Goal: Task Accomplishment & Management: Manage account settings

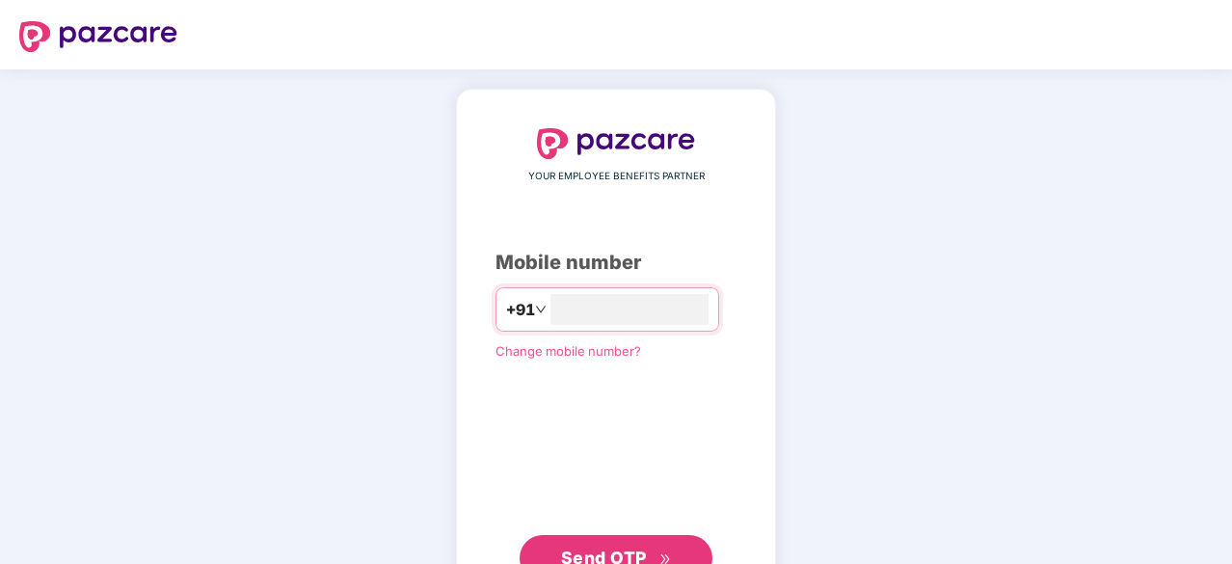
type input "**********"
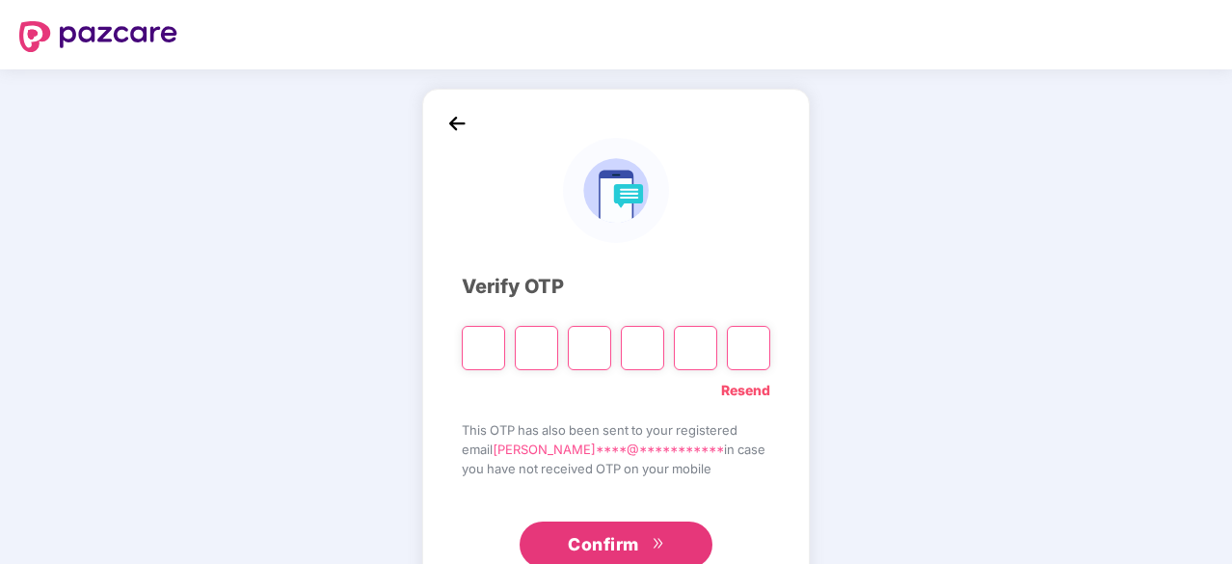
type input "*"
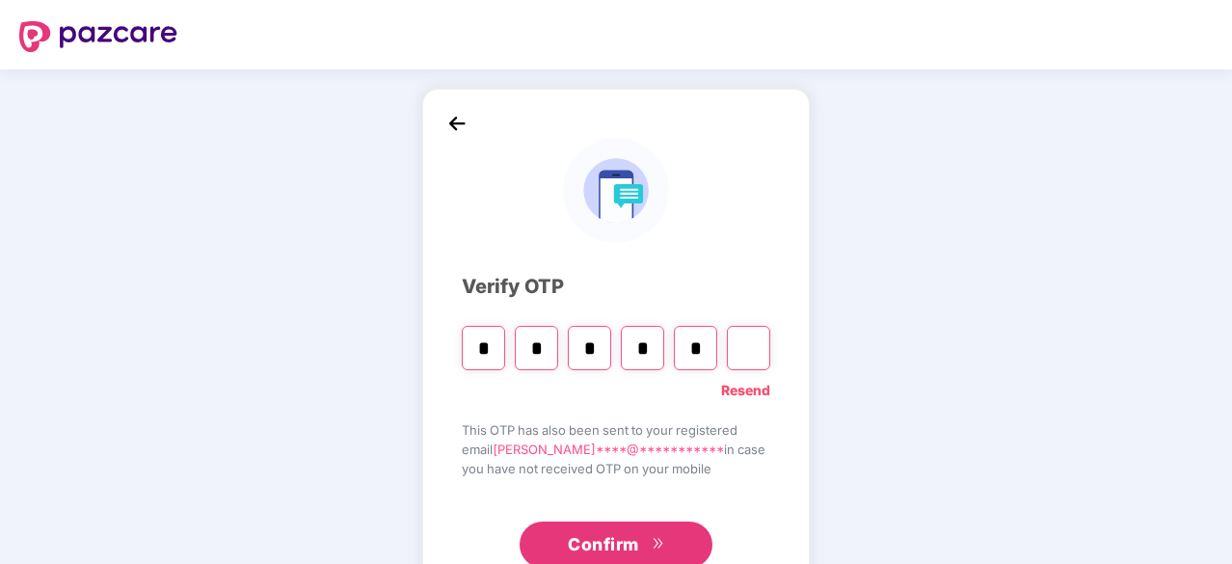
type input "*"
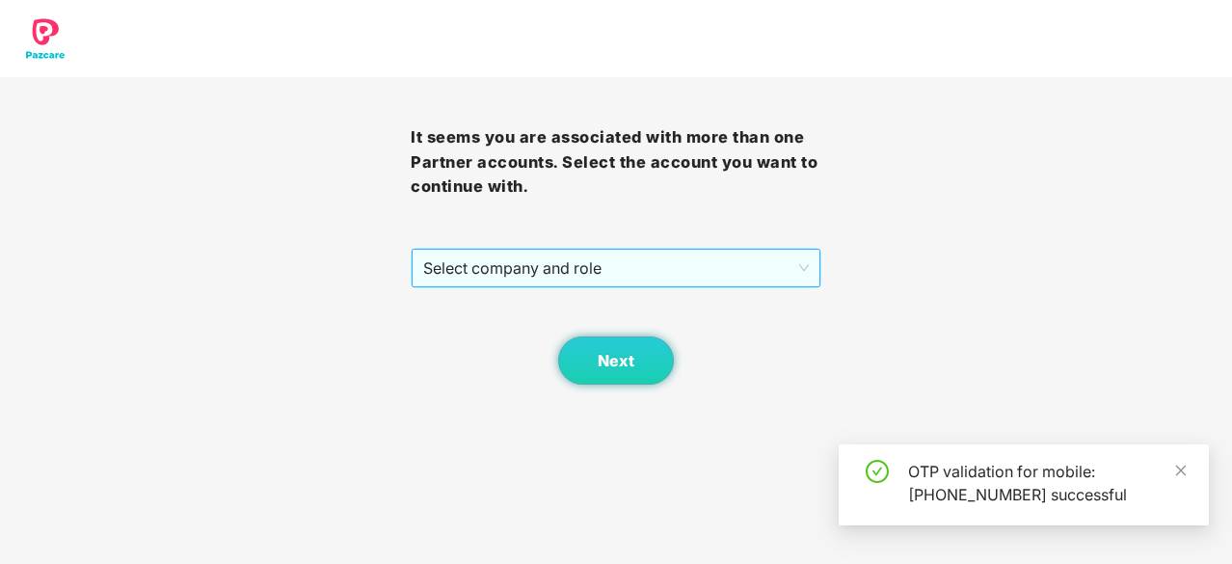
click at [684, 265] on span "Select company and role" at bounding box center [616, 268] width 386 height 37
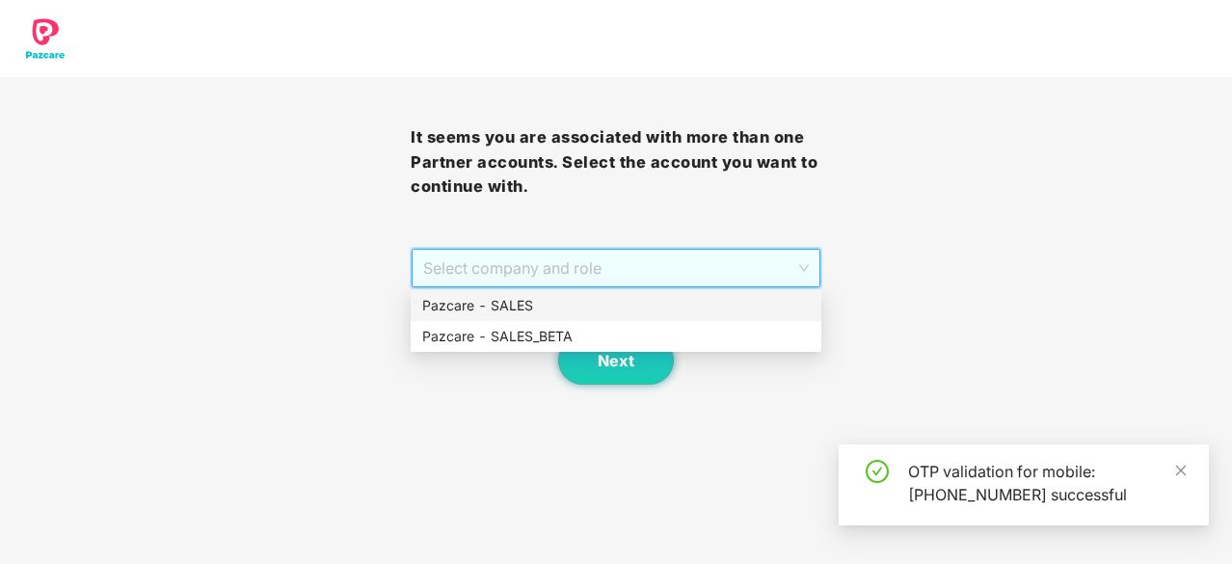
click at [635, 307] on div "Pazcare - SALES" at bounding box center [615, 305] width 387 height 21
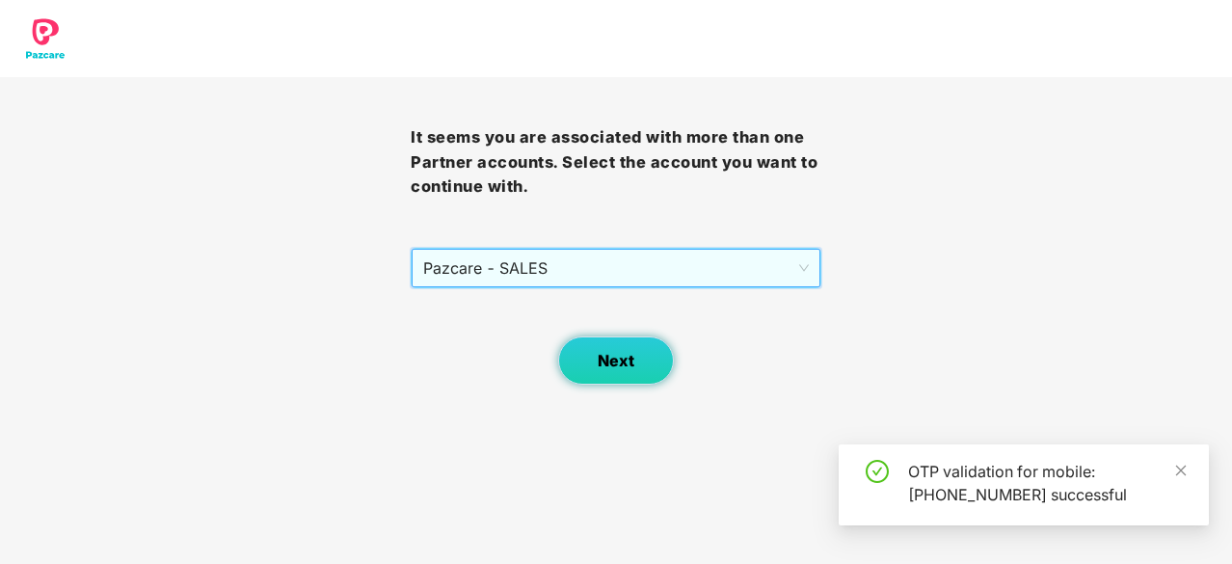
click at [612, 352] on span "Next" at bounding box center [616, 361] width 37 height 18
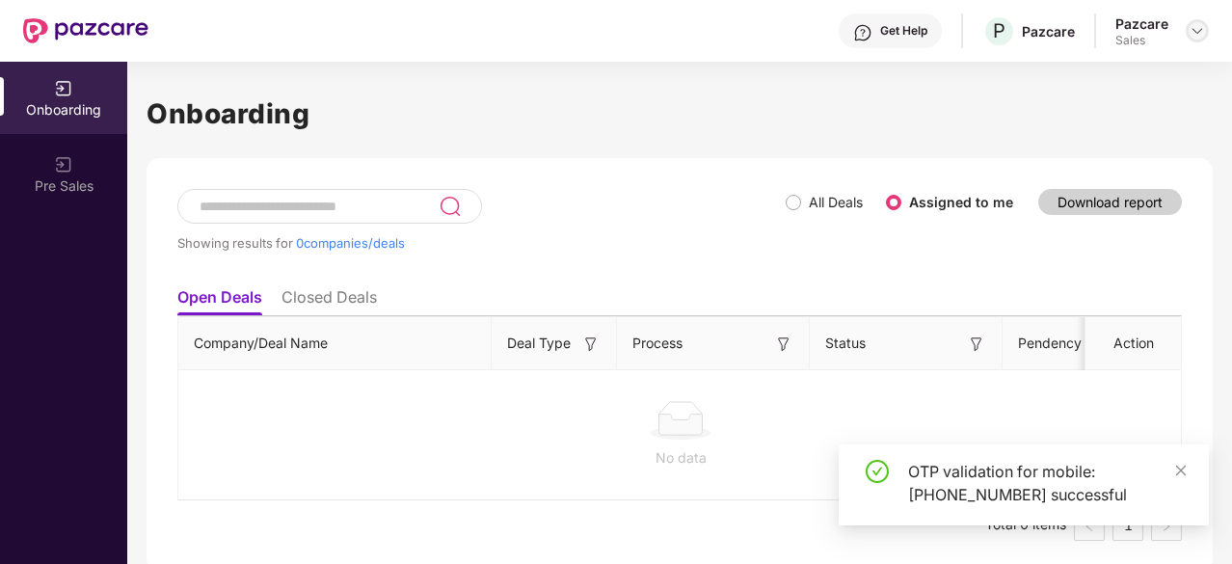
click at [1196, 23] on img at bounding box center [1196, 30] width 15 height 15
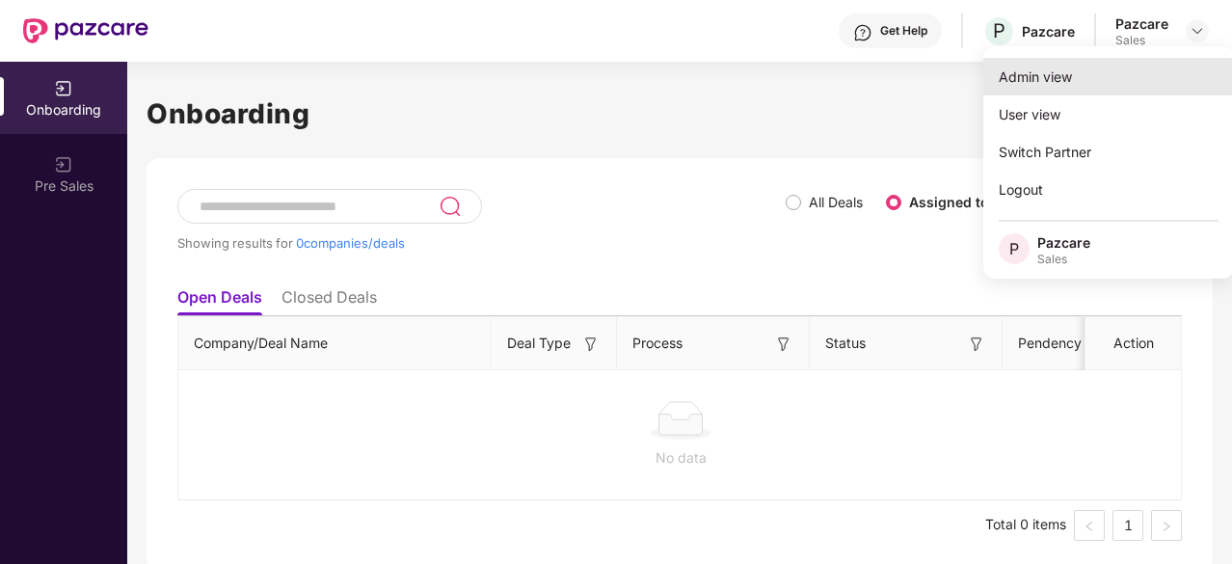
click at [1079, 75] on div "Admin view" at bounding box center [1108, 77] width 251 height 38
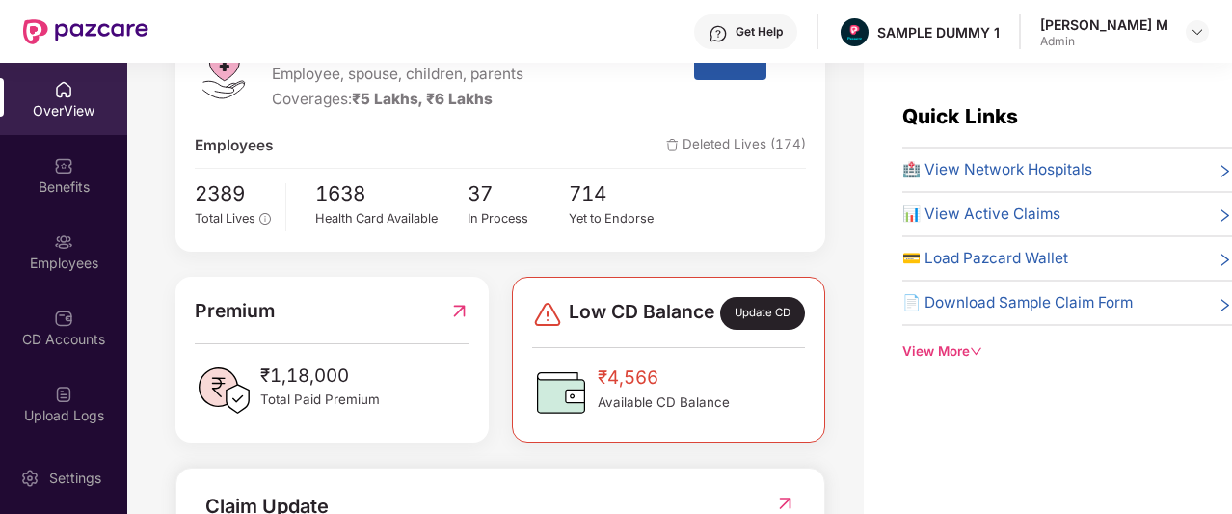
scroll to position [298, 0]
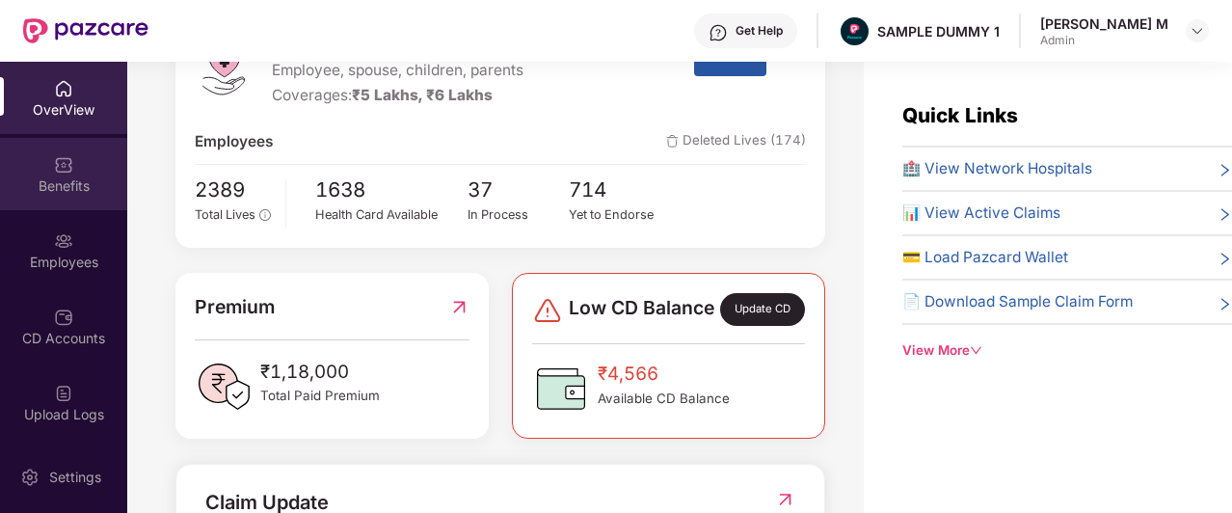
click at [64, 191] on div "Benefits" at bounding box center [63, 185] width 127 height 19
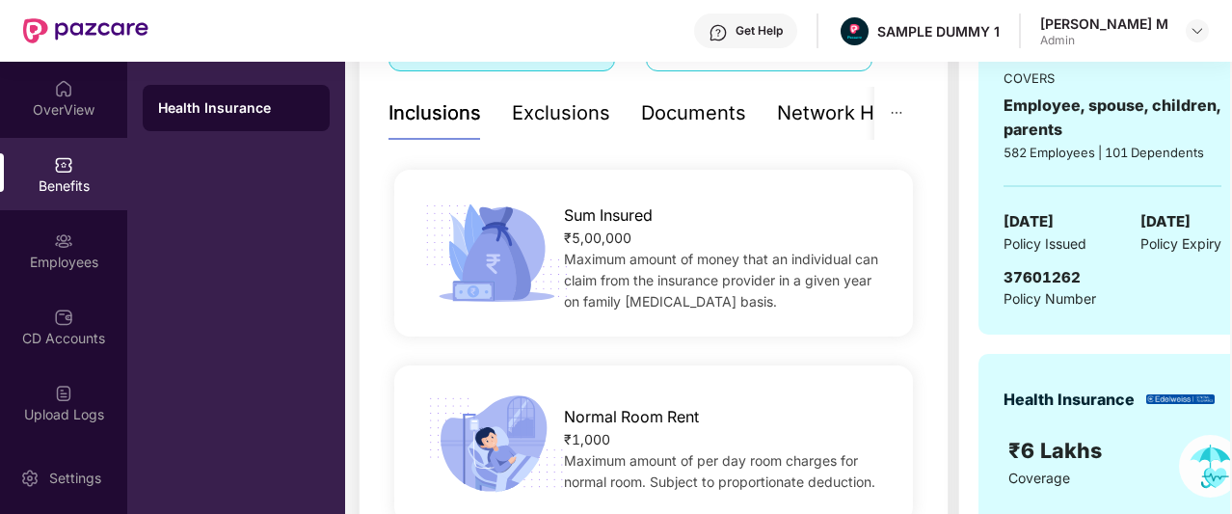
scroll to position [391, 0]
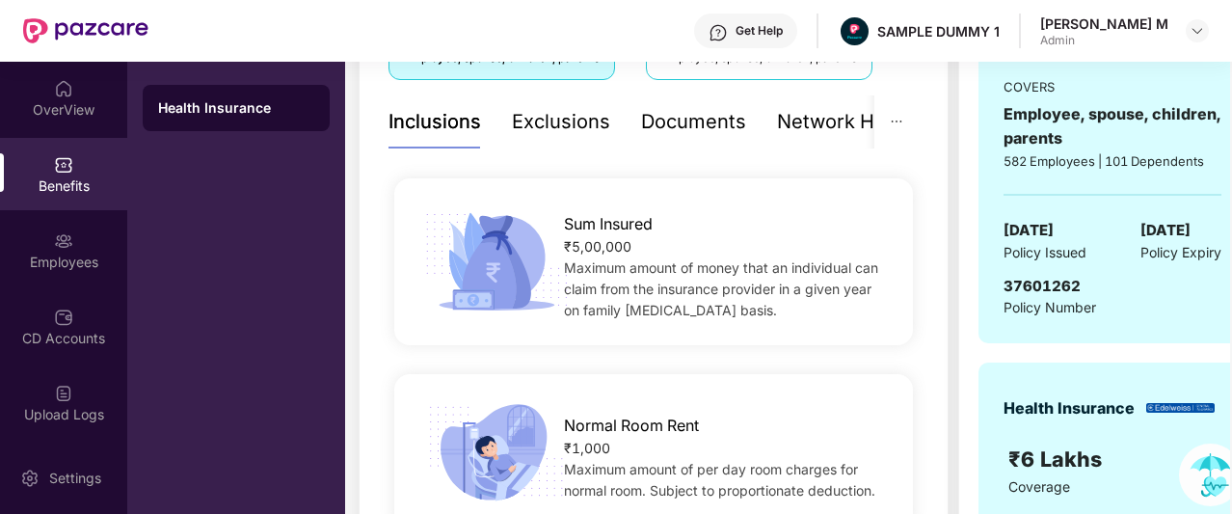
click at [719, 124] on div "Documents" at bounding box center [693, 122] width 105 height 30
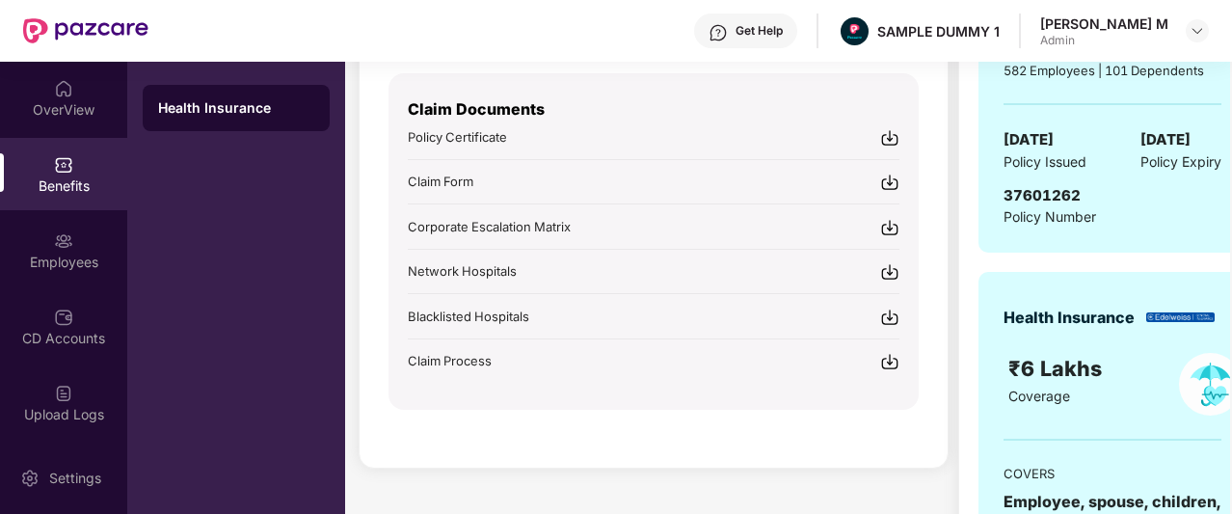
scroll to position [434, 0]
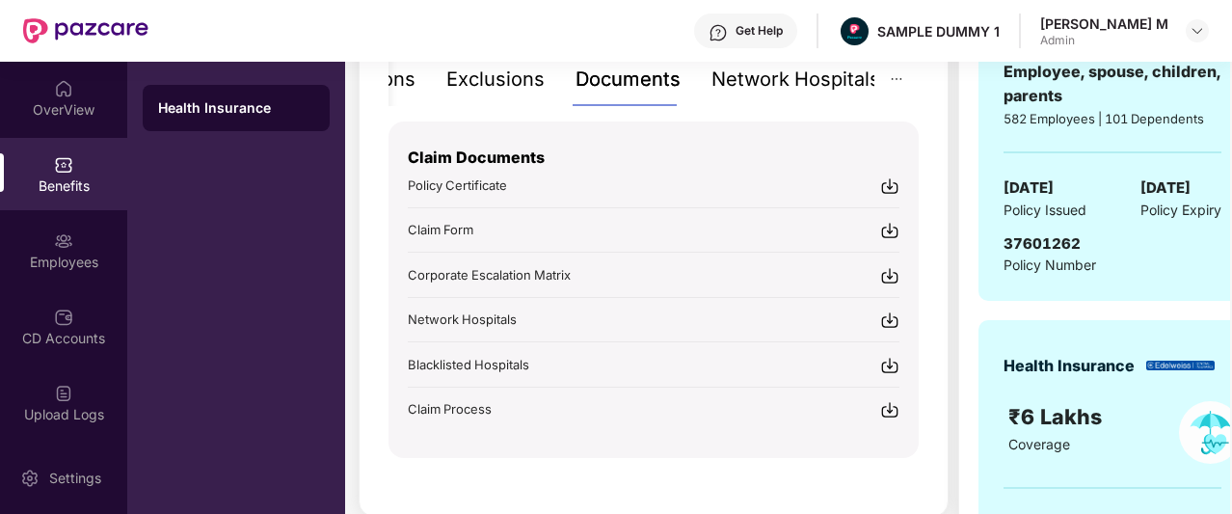
click at [790, 91] on div "Network Hospitals" at bounding box center [795, 80] width 169 height 30
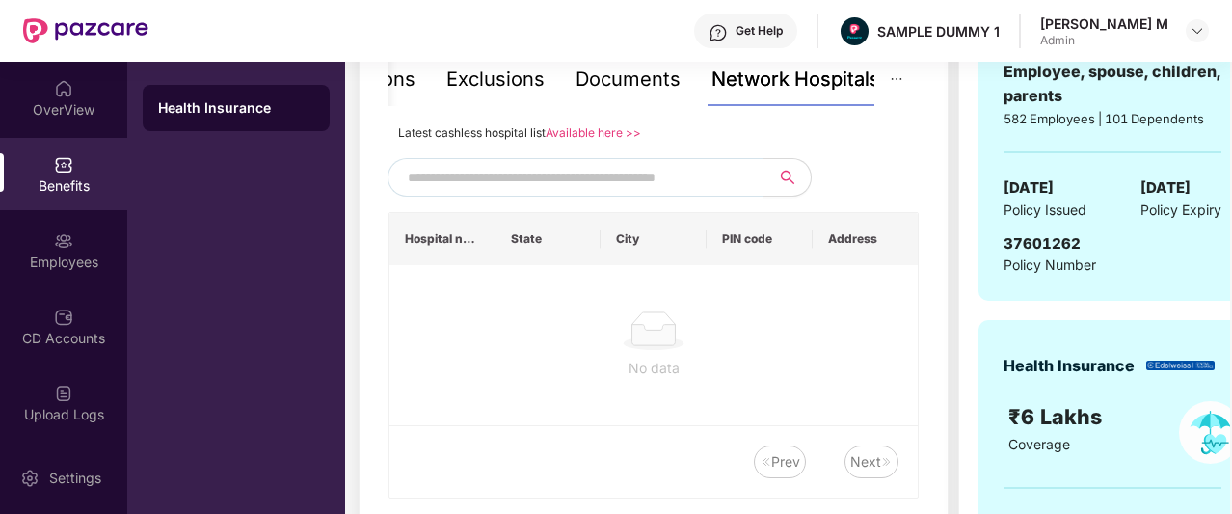
click at [594, 170] on input "text" at bounding box center [573, 177] width 330 height 29
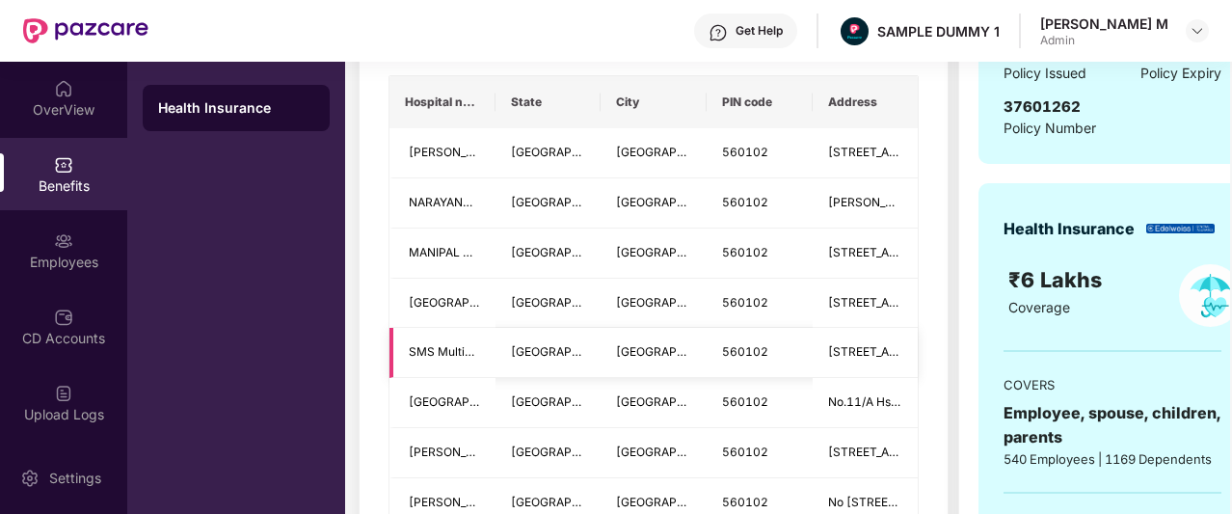
scroll to position [525, 0]
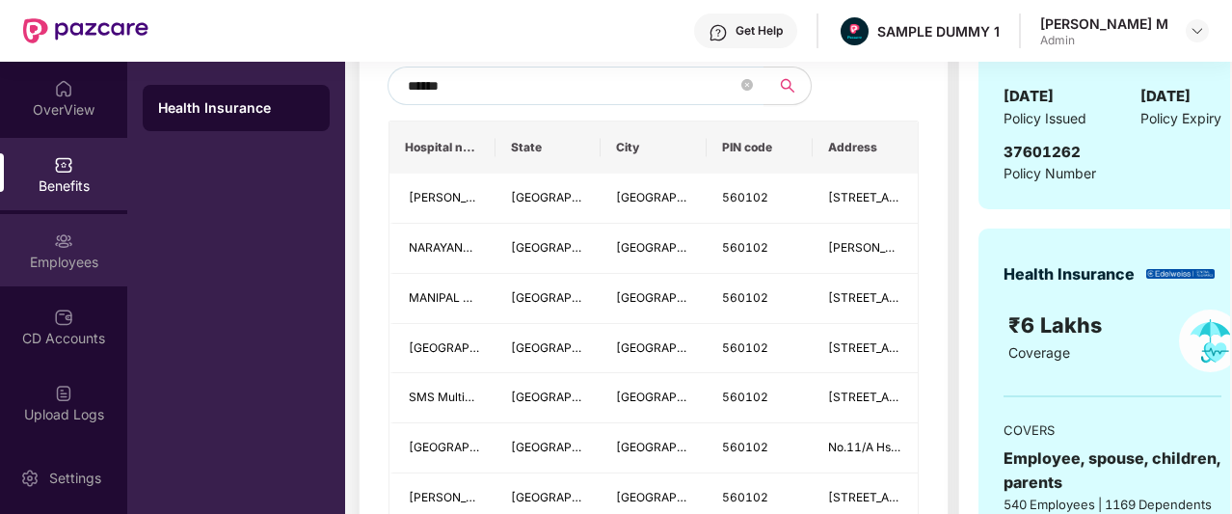
type input "******"
click at [53, 253] on div "Employees" at bounding box center [63, 262] width 127 height 19
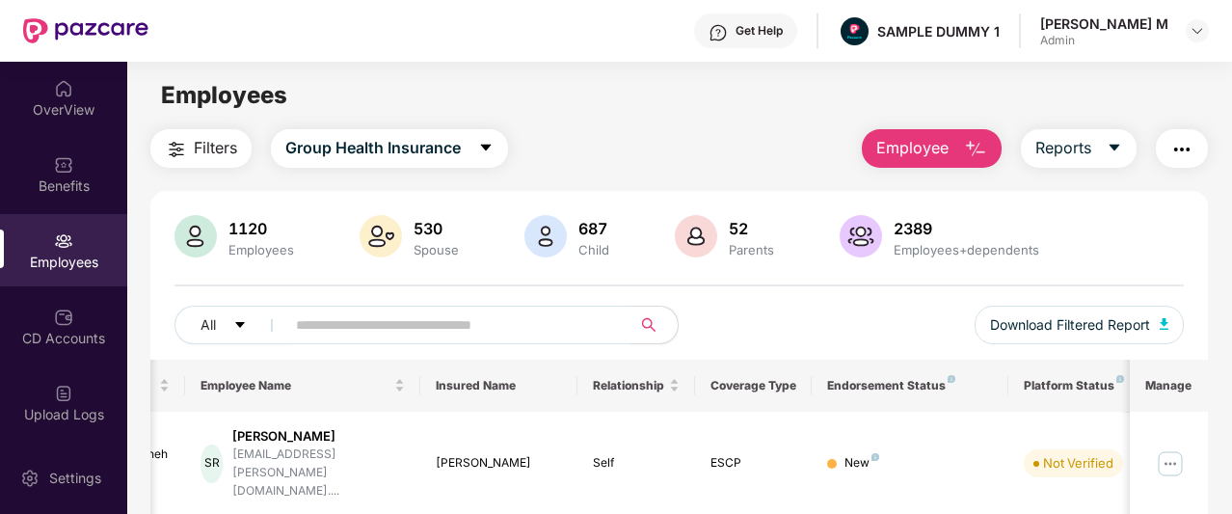
click at [869, 150] on button "Employee" at bounding box center [932, 148] width 140 height 39
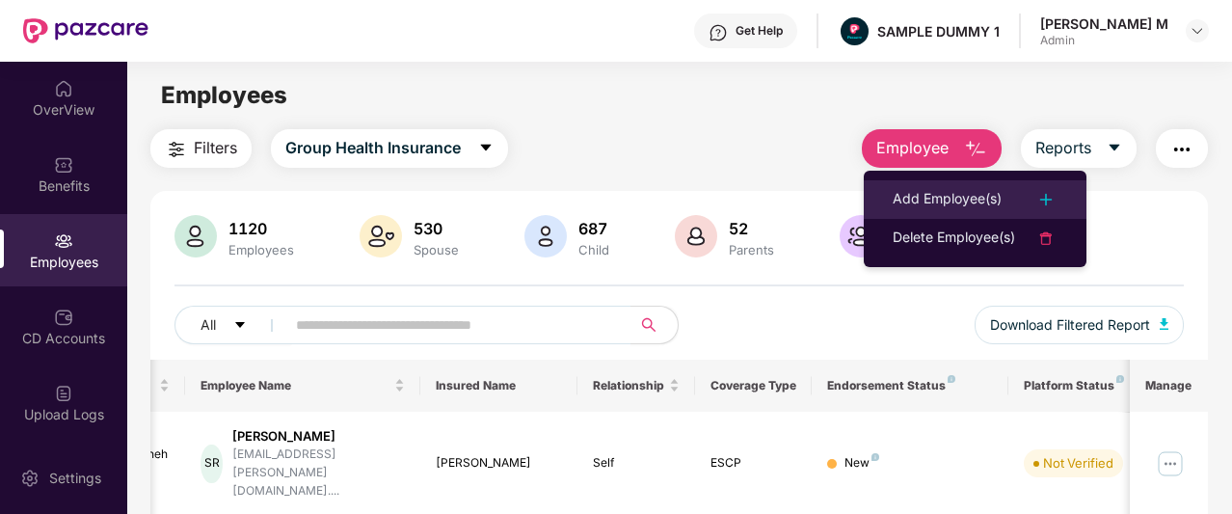
click at [885, 190] on li "Add Employee(s)" at bounding box center [975, 199] width 223 height 39
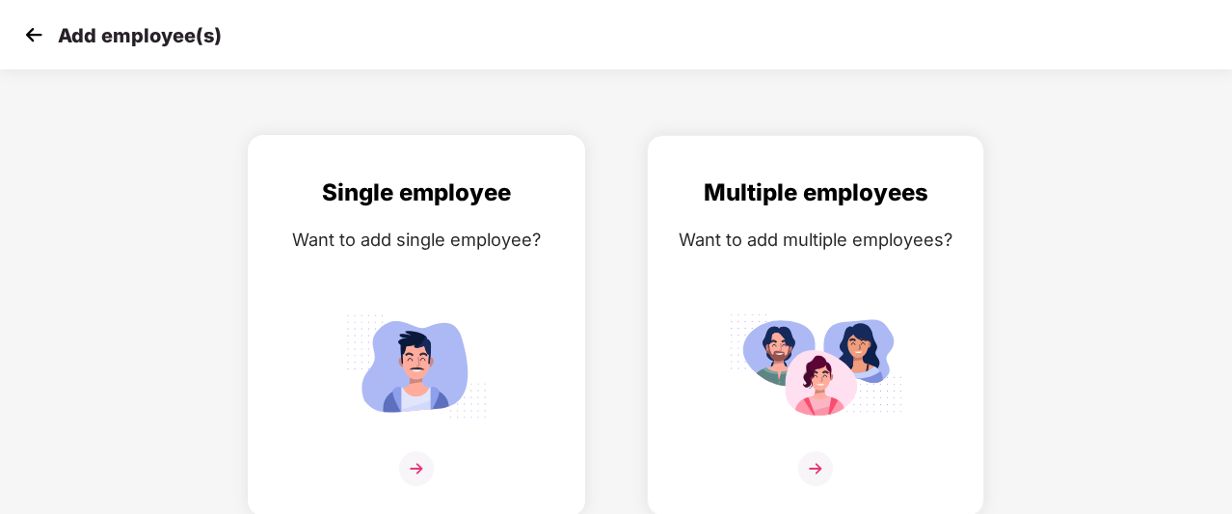
click at [384, 230] on div "Want to add single employee?" at bounding box center [416, 240] width 297 height 28
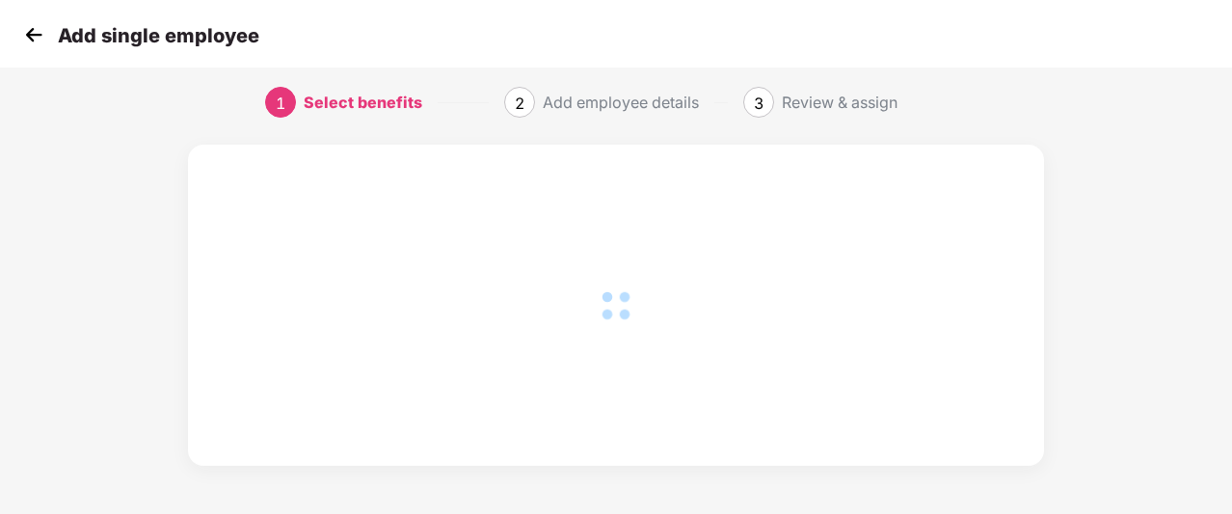
click at [384, 230] on div at bounding box center [616, 305] width 779 height 244
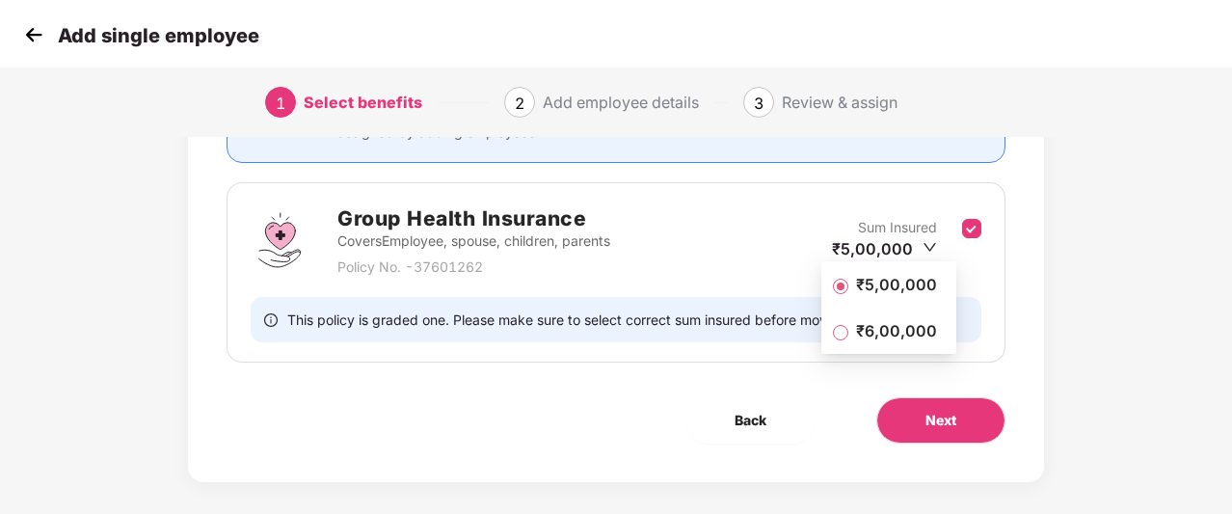
scroll to position [261, 0]
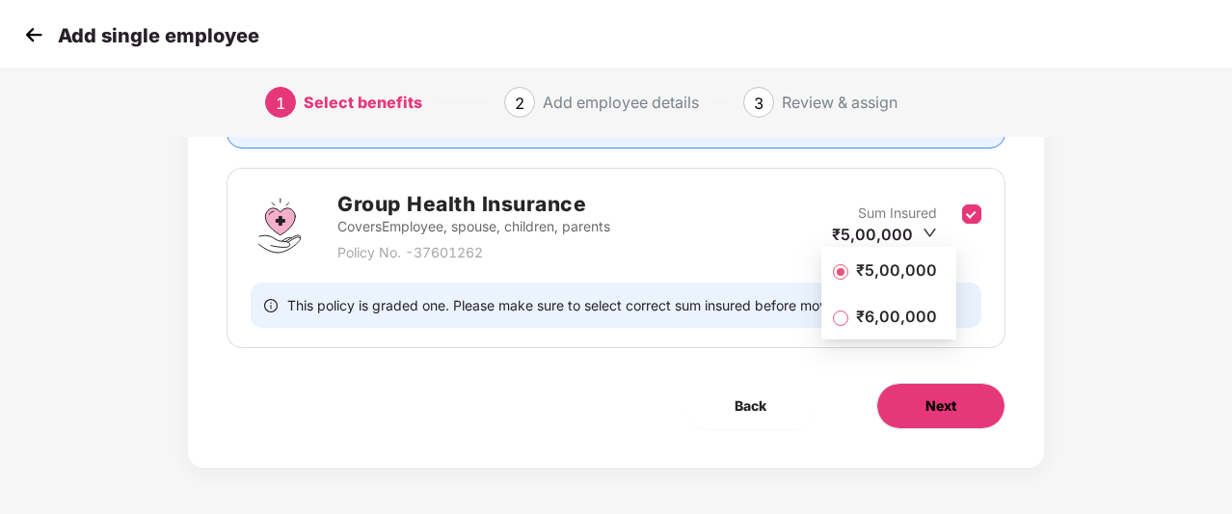
click at [948, 406] on span "Next" at bounding box center [940, 405] width 31 height 21
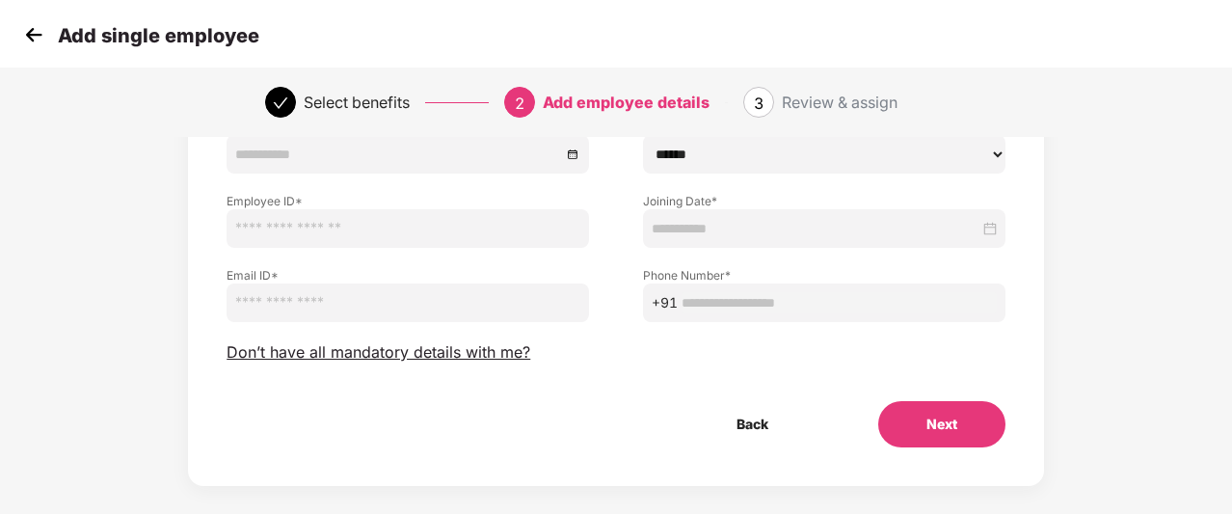
scroll to position [246, 0]
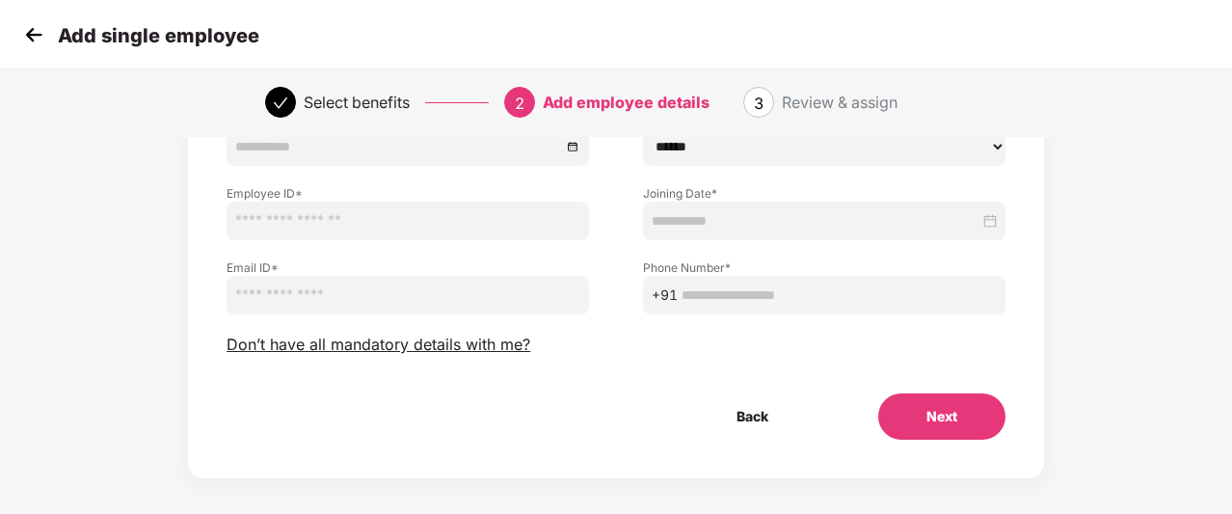
click at [476, 337] on span "Don’t have all mandatory details with me?" at bounding box center [379, 344] width 304 height 20
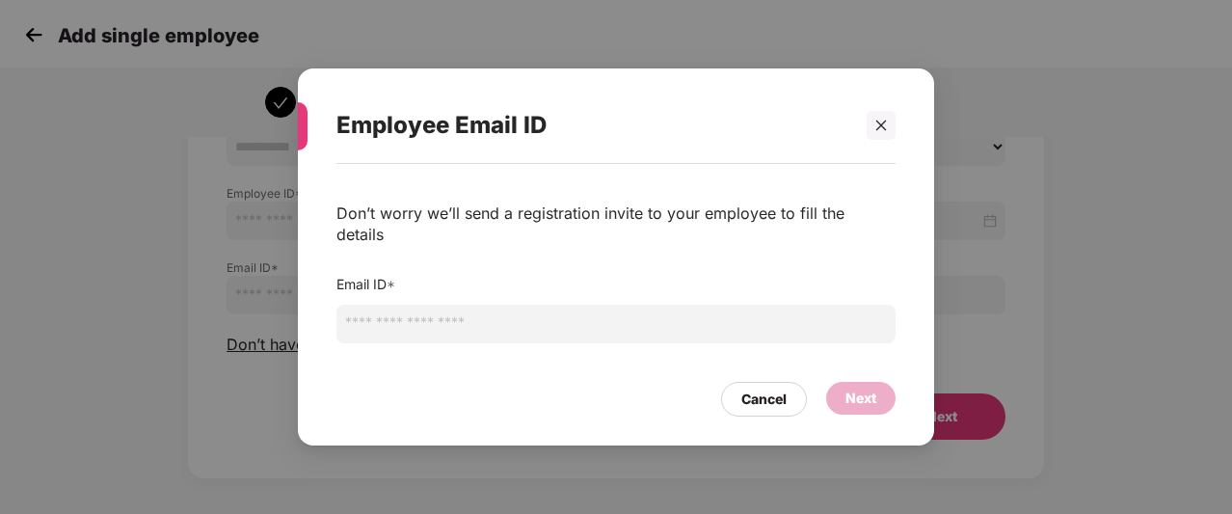
click at [489, 305] on input "email" at bounding box center [615, 324] width 559 height 39
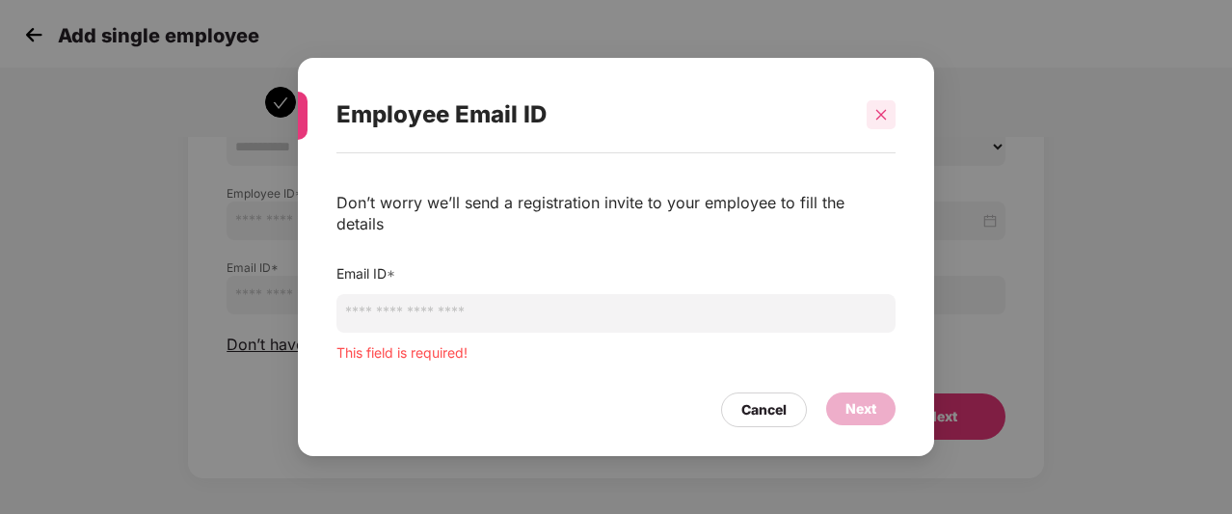
click at [872, 129] on div at bounding box center [881, 114] width 29 height 29
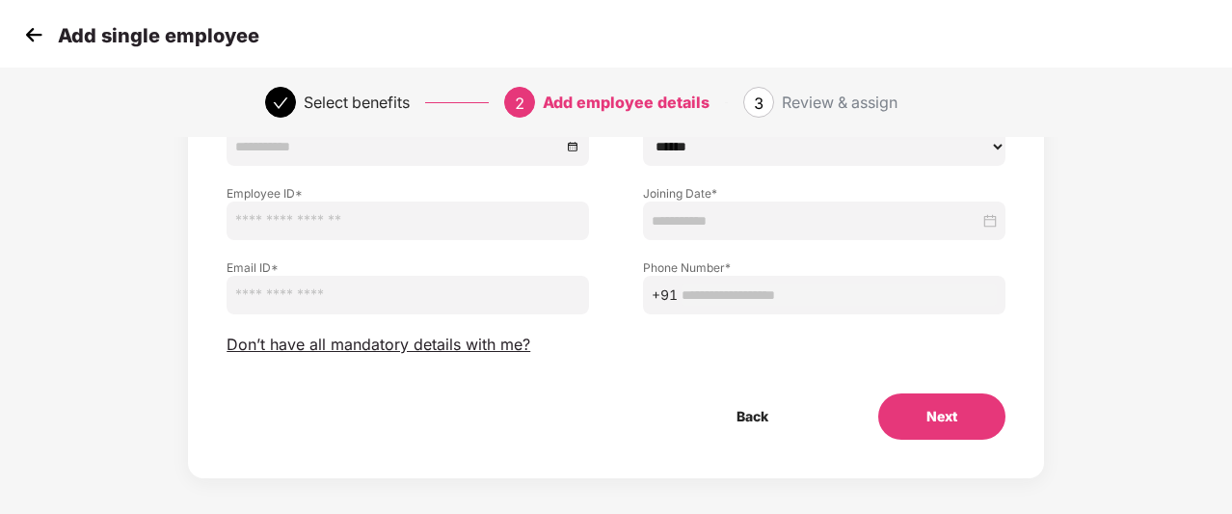
click at [31, 35] on img at bounding box center [33, 34] width 29 height 29
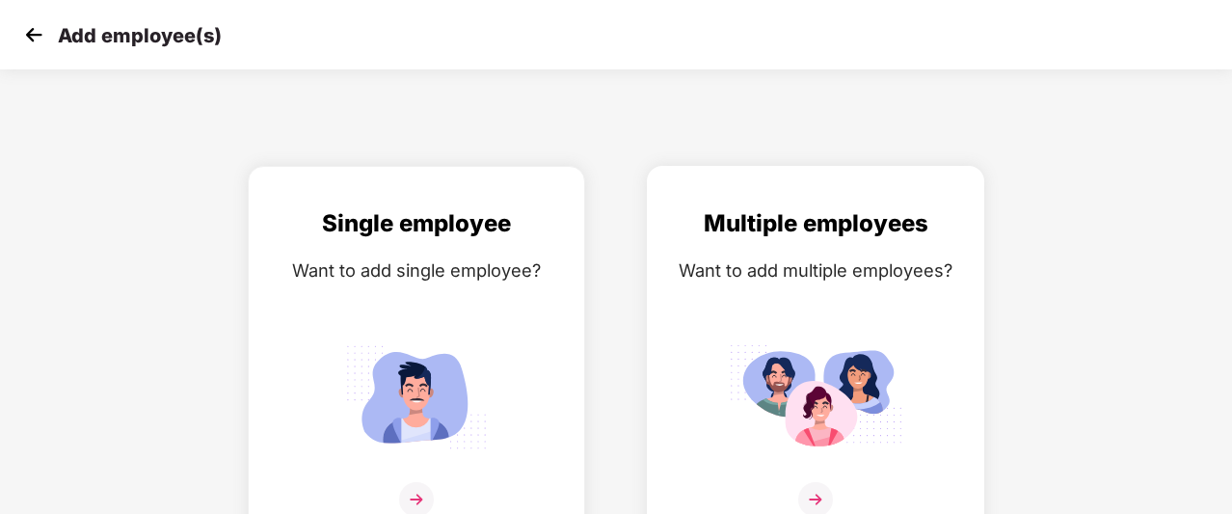
click at [690, 229] on div "Multiple employees" at bounding box center [815, 223] width 297 height 37
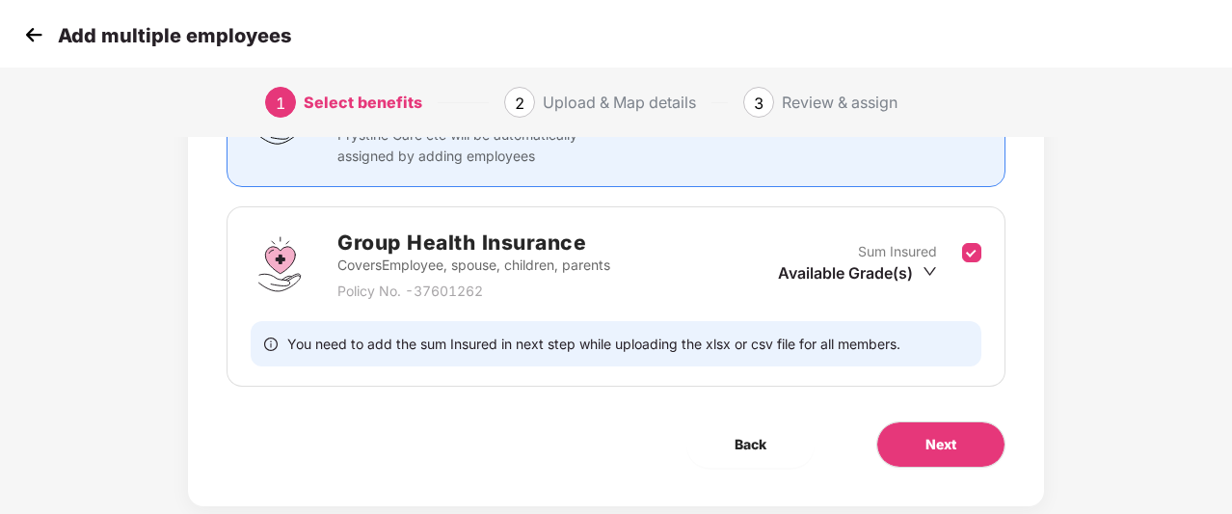
scroll to position [229, 0]
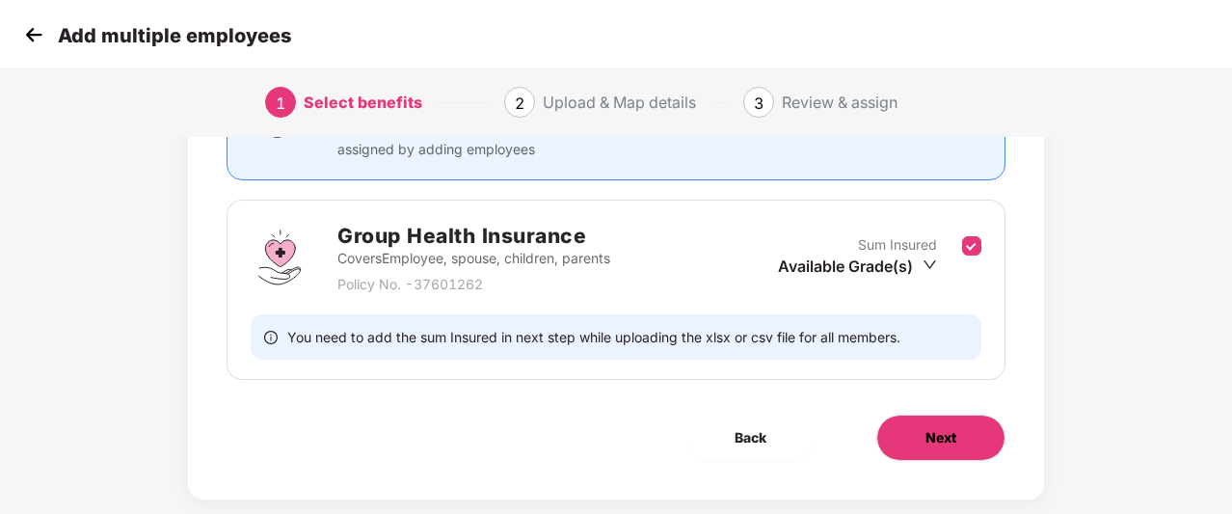
click at [911, 444] on button "Next" at bounding box center [940, 437] width 129 height 46
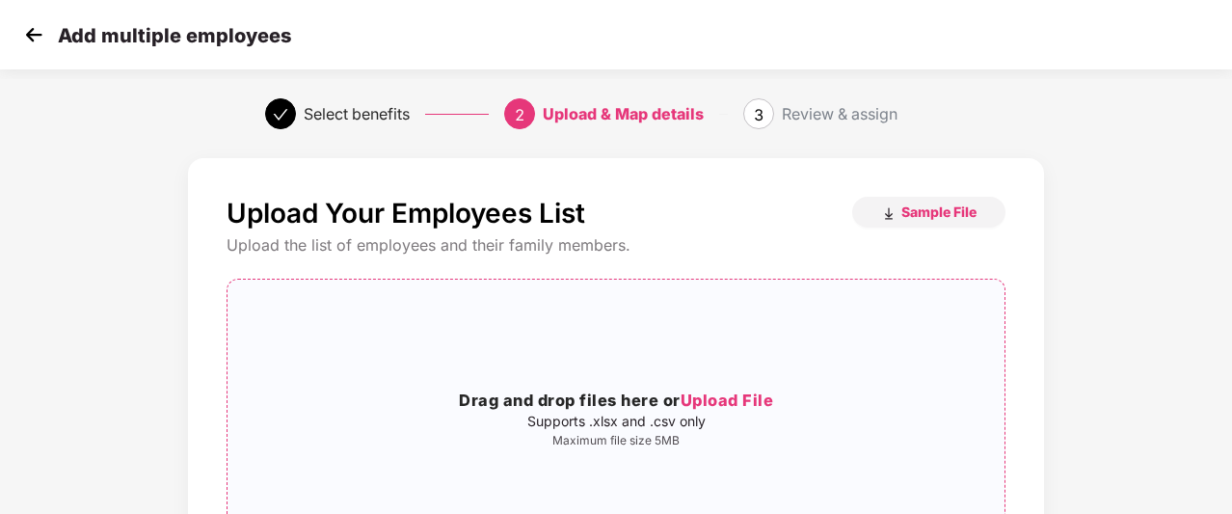
scroll to position [190, 0]
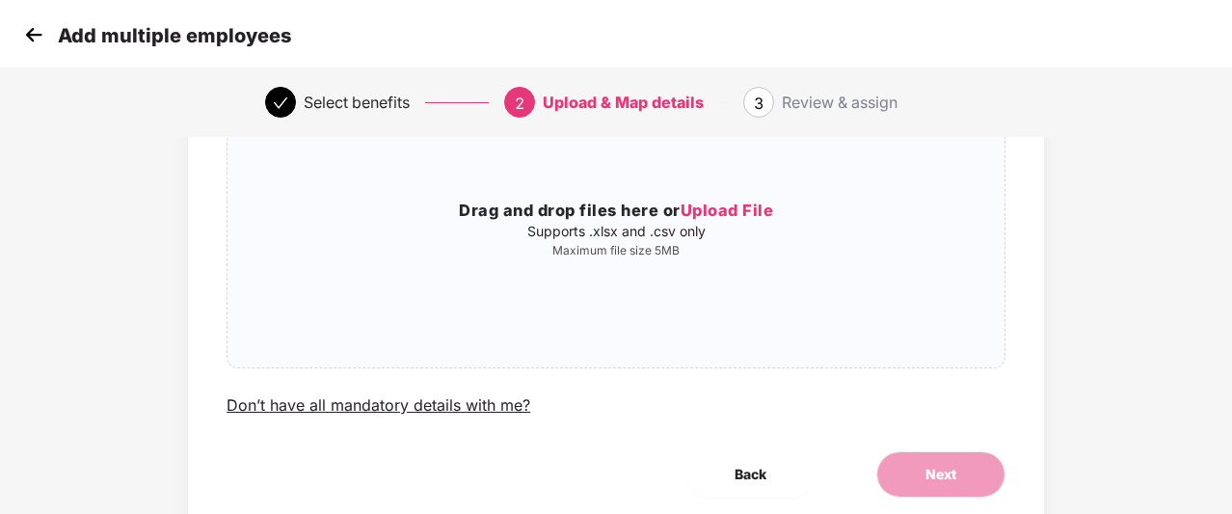
click at [32, 38] on img at bounding box center [33, 34] width 29 height 29
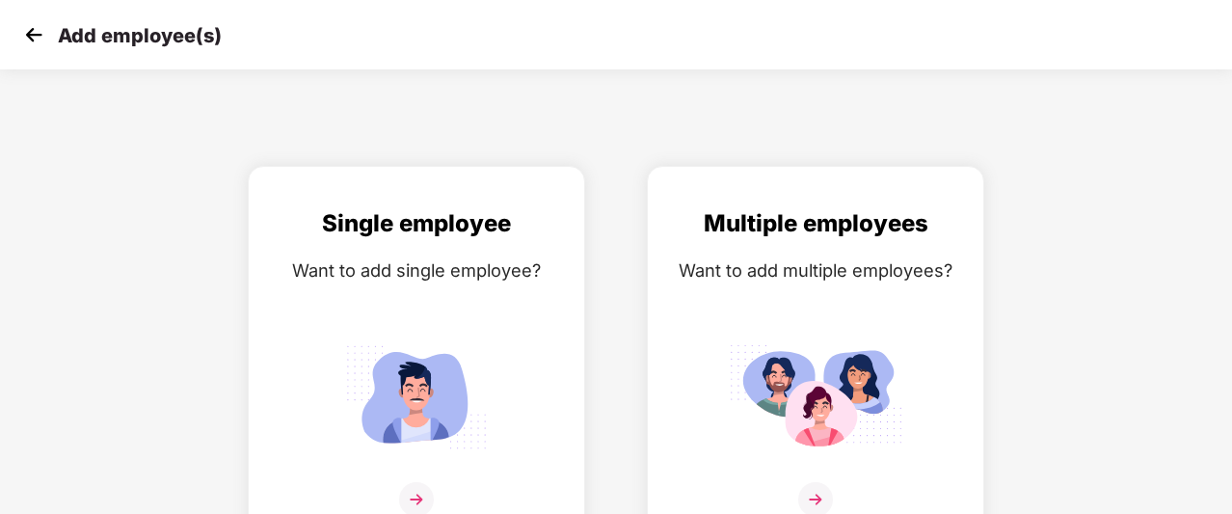
click at [32, 38] on img at bounding box center [33, 34] width 29 height 29
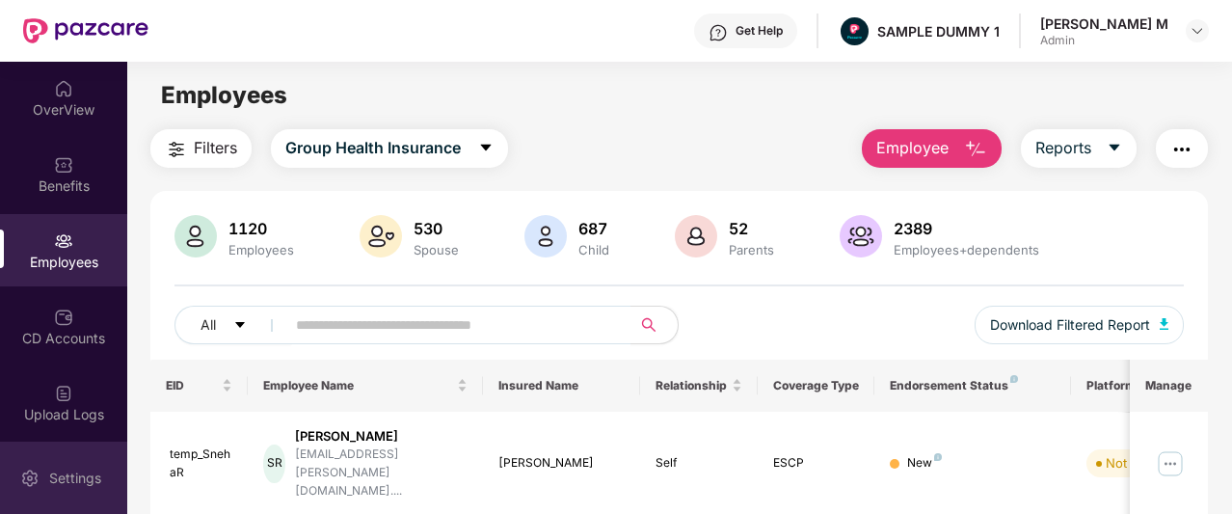
click at [67, 483] on div "Settings" at bounding box center [75, 477] width 64 height 19
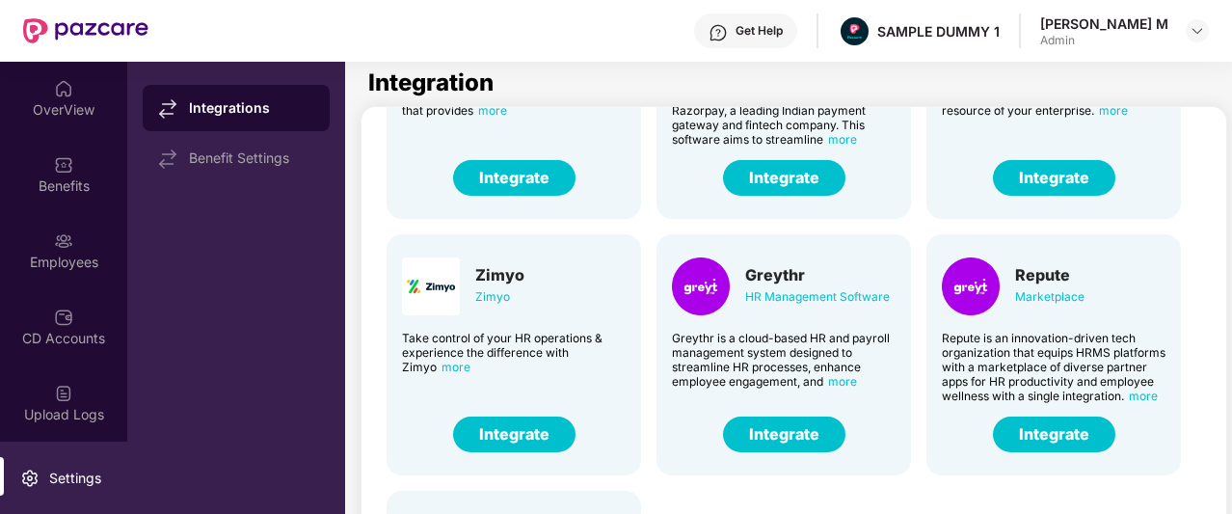
scroll to position [476, 0]
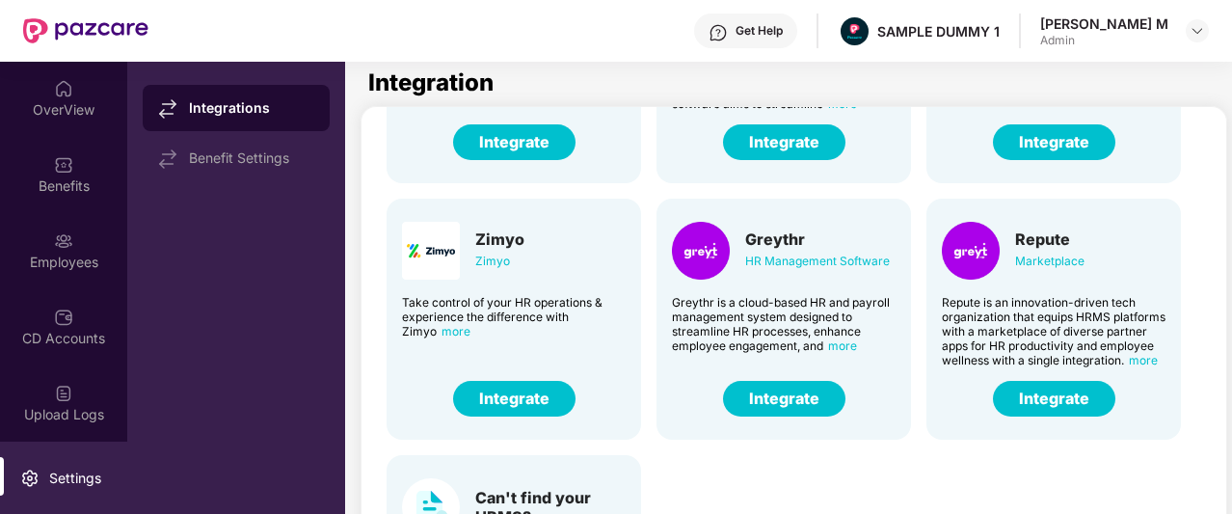
click at [790, 394] on button "Integrate" at bounding box center [784, 399] width 122 height 36
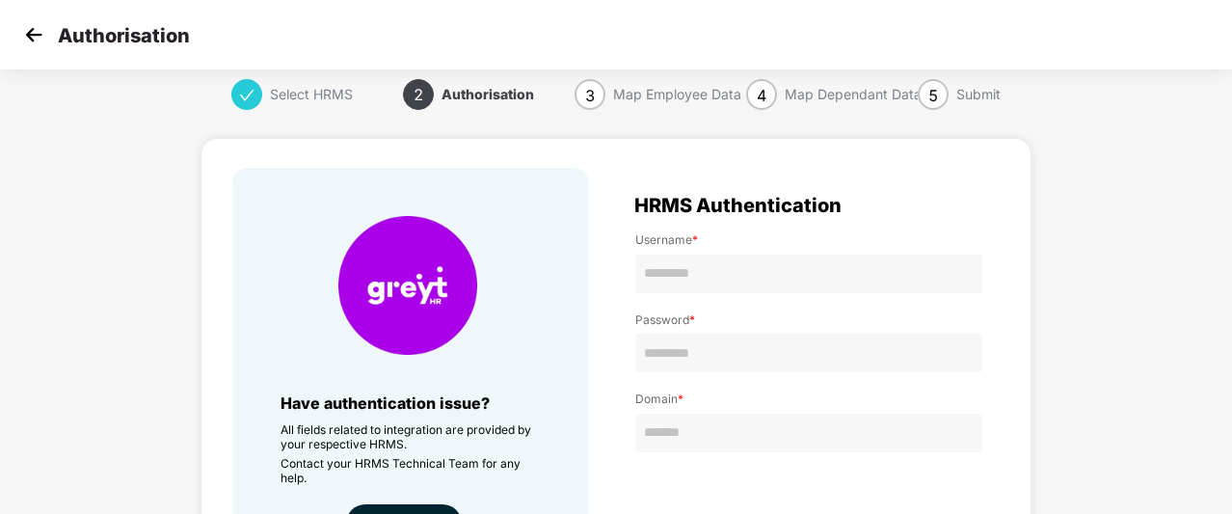
click at [32, 36] on img at bounding box center [33, 34] width 29 height 29
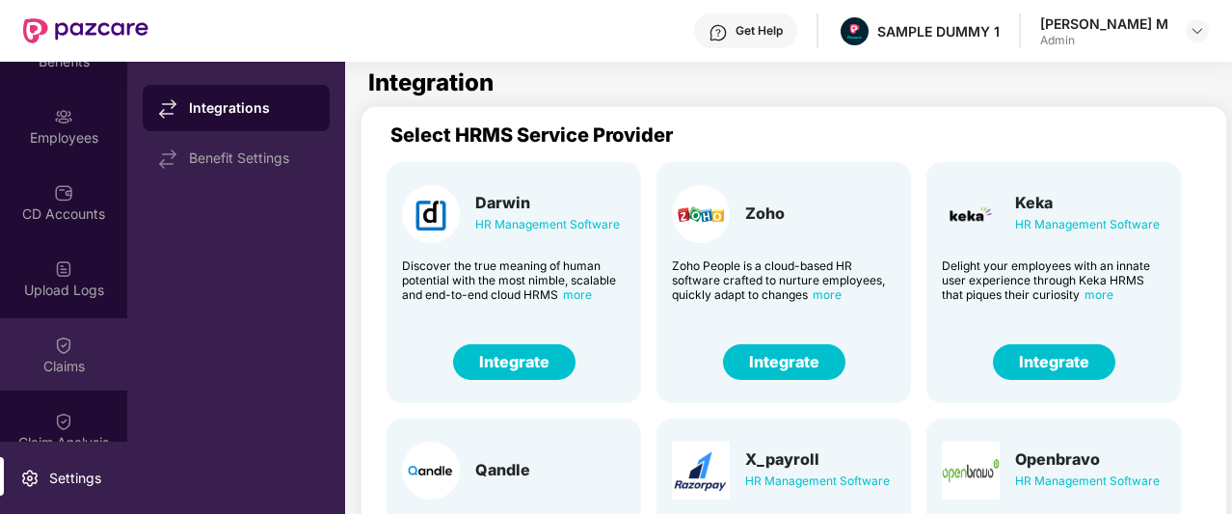
scroll to position [125, 0]
click at [81, 345] on div "Claims" at bounding box center [63, 353] width 127 height 72
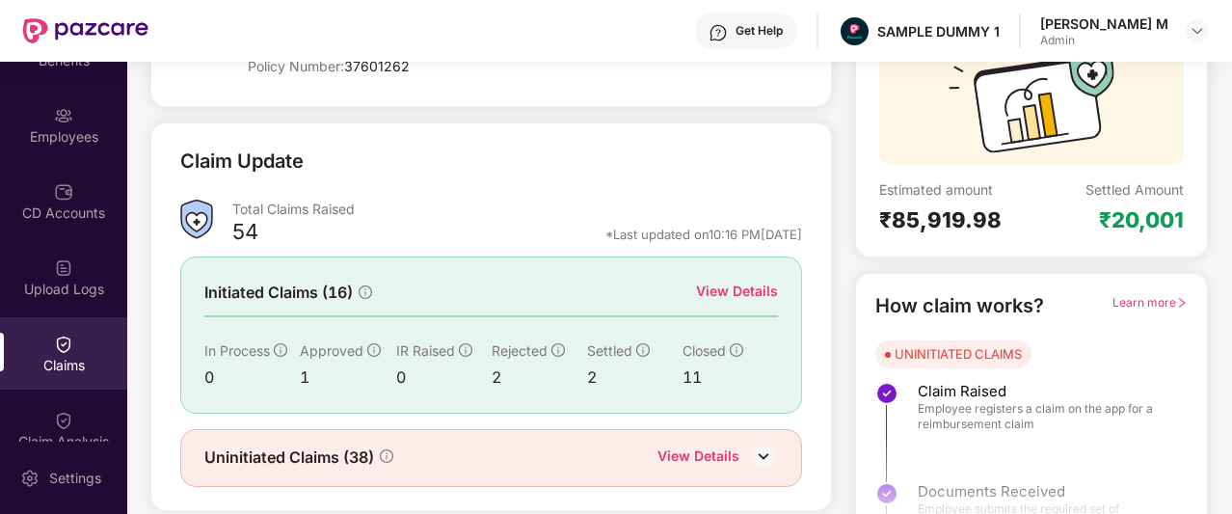
scroll to position [195, 0]
click at [731, 286] on div "View Details" at bounding box center [737, 290] width 82 height 21
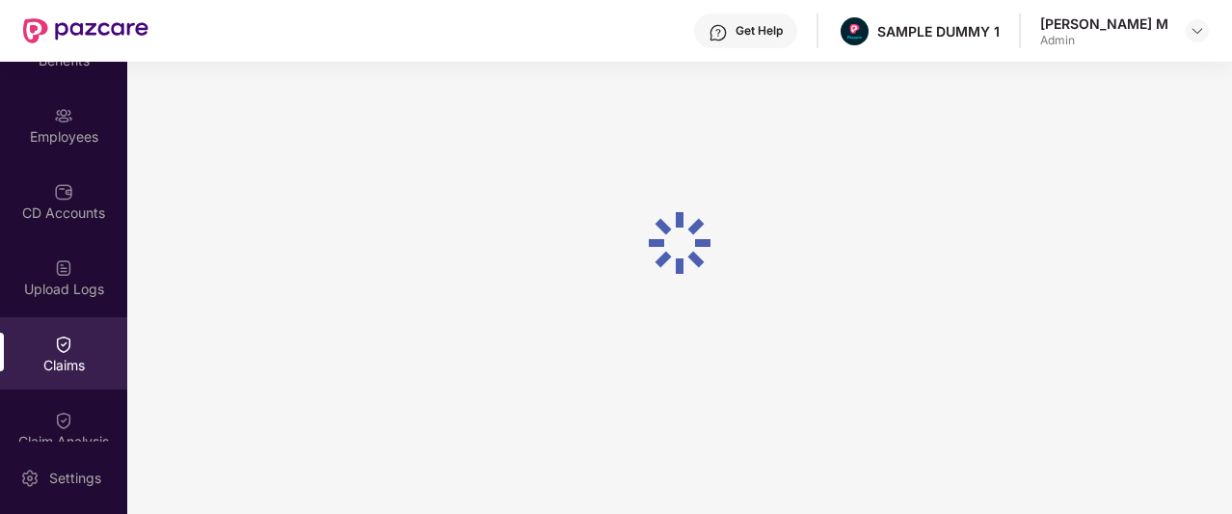
scroll to position [83, 0]
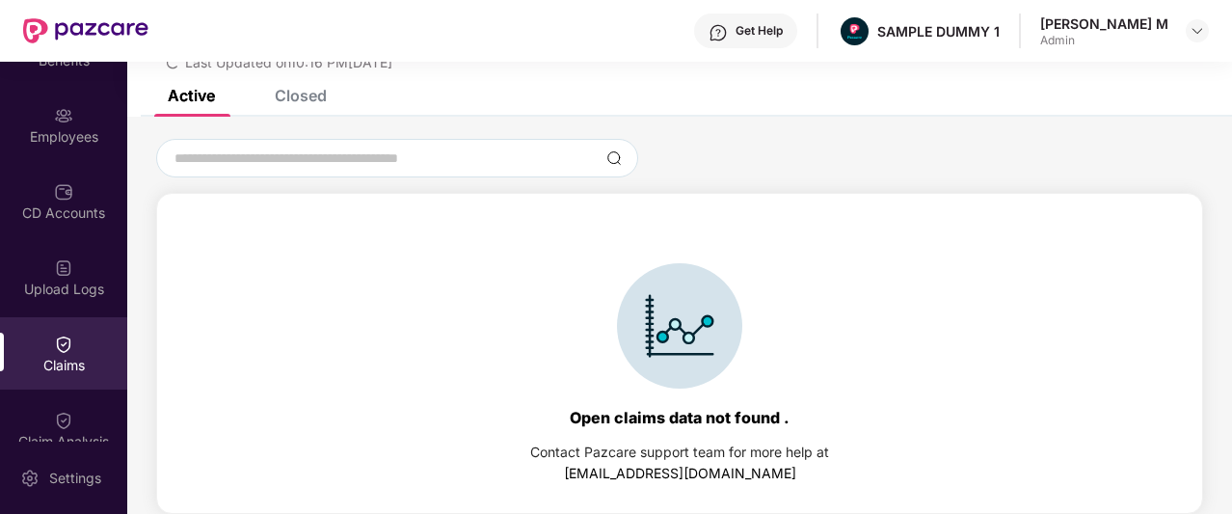
click at [288, 99] on div "Closed" at bounding box center [301, 95] width 52 height 19
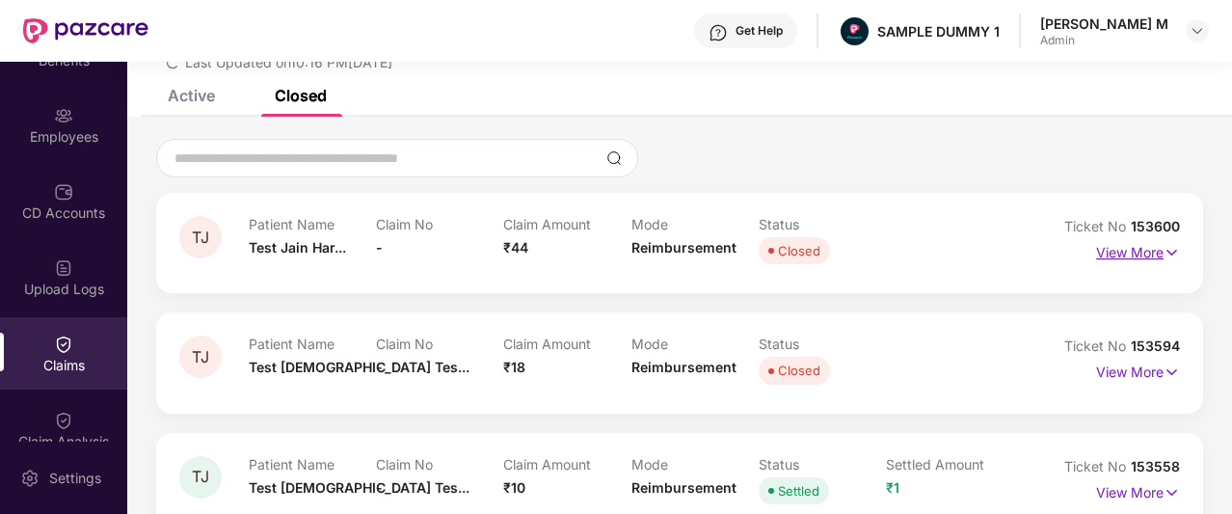
click at [1152, 256] on p "View More" at bounding box center [1138, 250] width 84 height 26
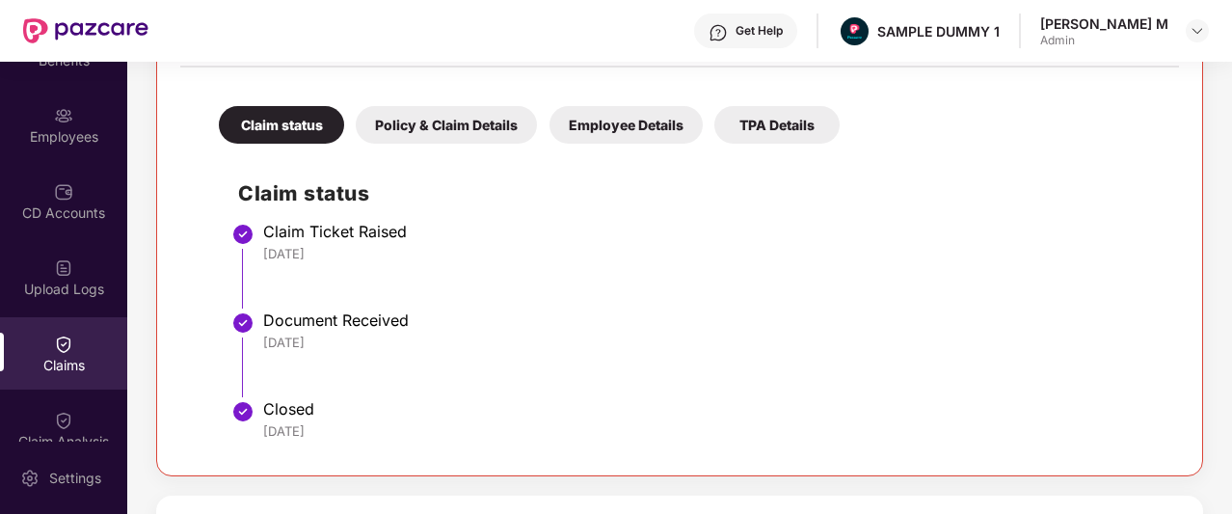
scroll to position [381, 0]
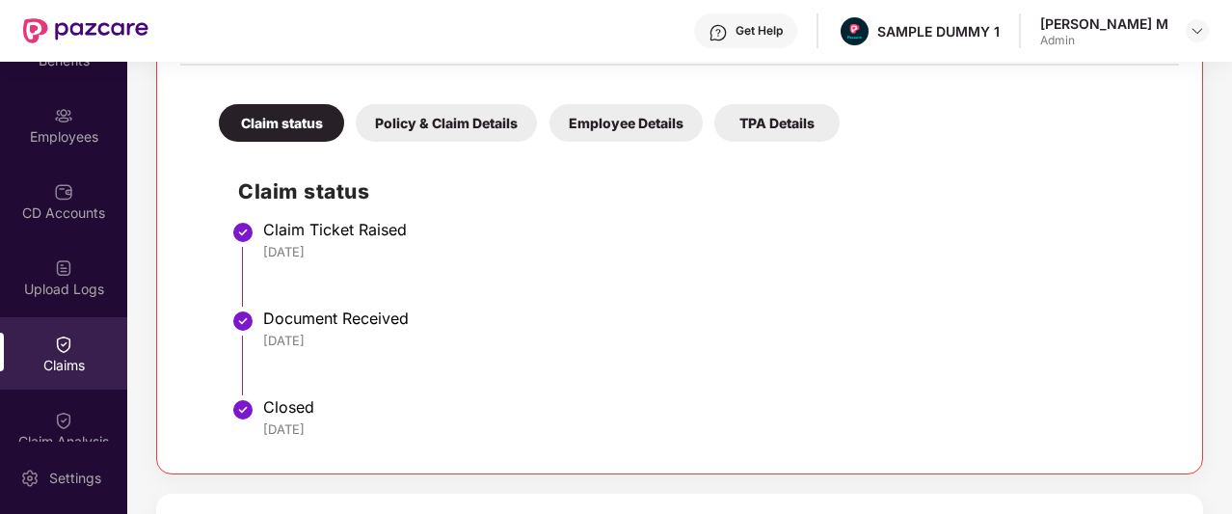
click at [488, 132] on div "Policy & Claim Details" at bounding box center [446, 123] width 181 height 38
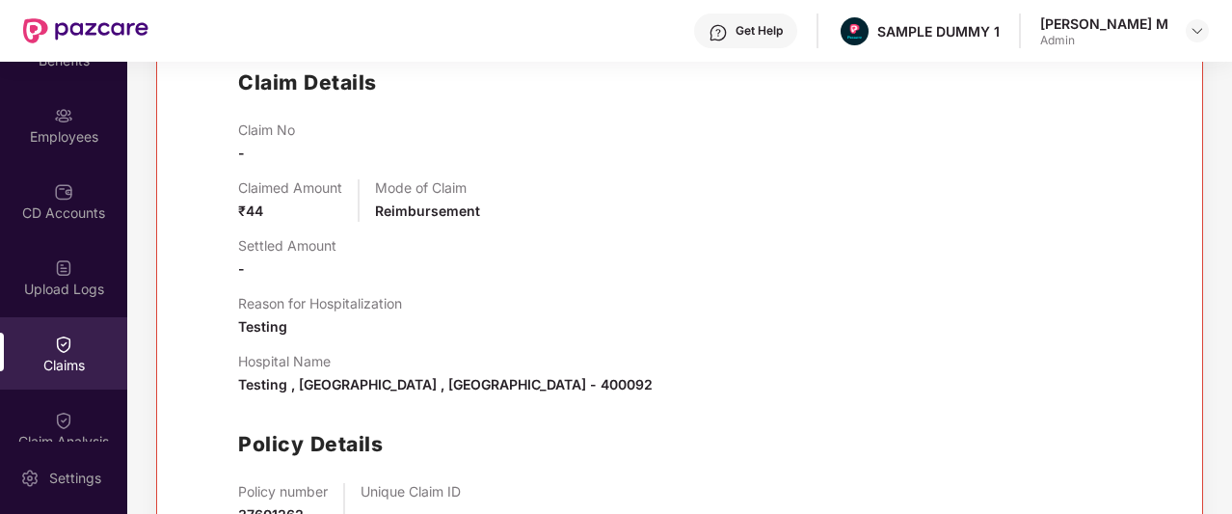
scroll to position [491, 0]
click at [41, 400] on div "Claim Analysis" at bounding box center [63, 429] width 127 height 72
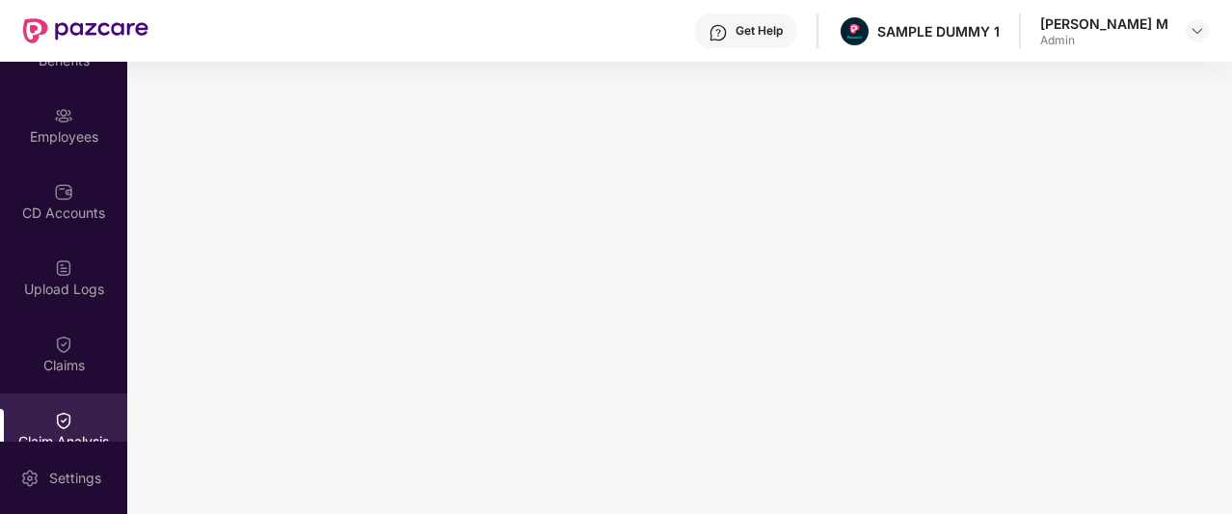
click at [783, 31] on div "Get Help" at bounding box center [758, 30] width 47 height 15
